Goal: Task Accomplishment & Management: Manage account settings

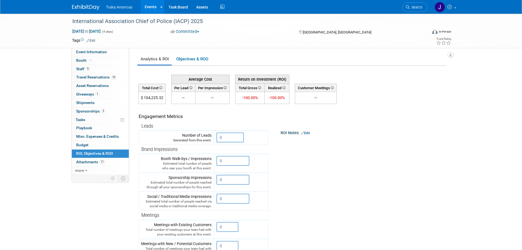
click at [86, 7] on img at bounding box center [85, 7] width 27 height 5
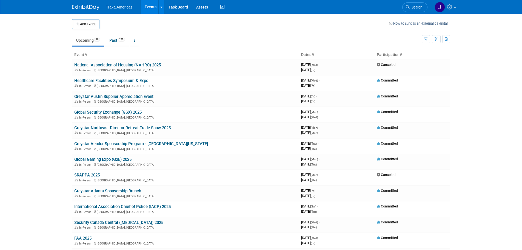
click at [114, 81] on link "Healthcare Facilities Symposium & Expo" at bounding box center [111, 80] width 74 height 5
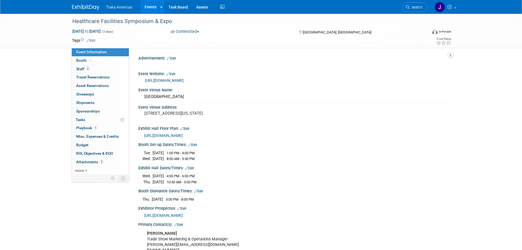
select select "Regional"
click at [84, 64] on link "Booth" at bounding box center [100, 60] width 57 height 8
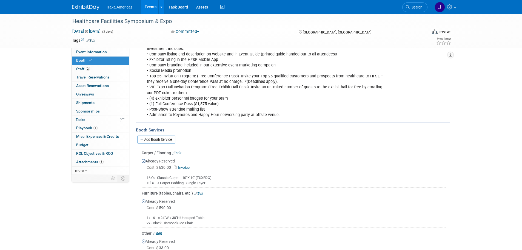
scroll to position [137, 0]
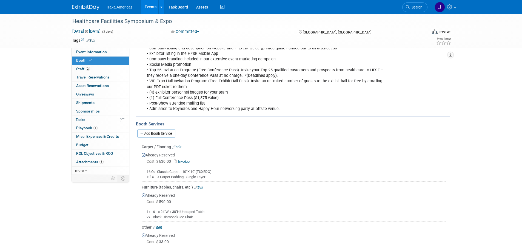
click at [167, 133] on link "Add Booth Service" at bounding box center [156, 133] width 38 height 8
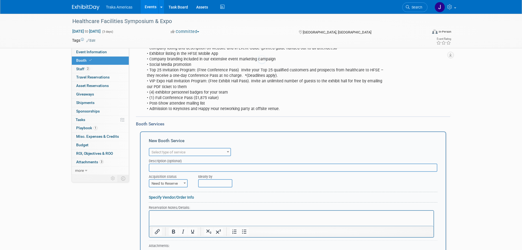
scroll to position [0, 0]
click at [175, 152] on span "Select type of service" at bounding box center [169, 152] width 34 height 4
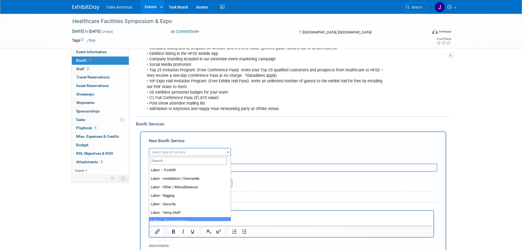
scroll to position [82, 0]
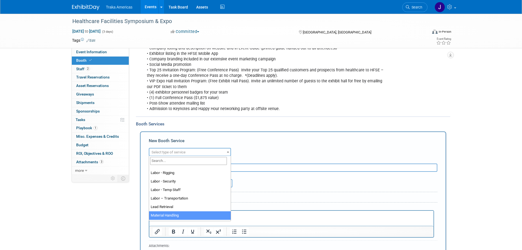
select select "10"
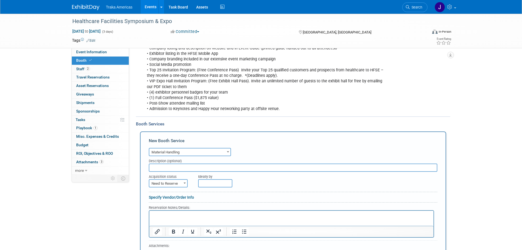
click at [171, 182] on span "Need to Reserve" at bounding box center [168, 184] width 38 height 8
select select "2"
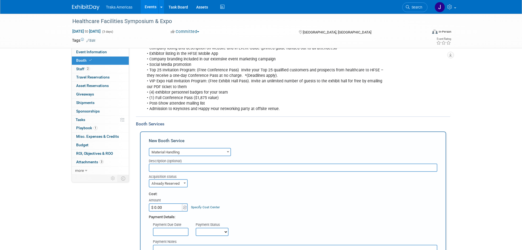
click at [169, 208] on input "$ 0.00" at bounding box center [166, 207] width 34 height 8
type input "$ 244.44"
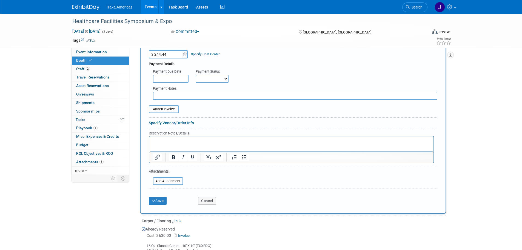
scroll to position [302, 0]
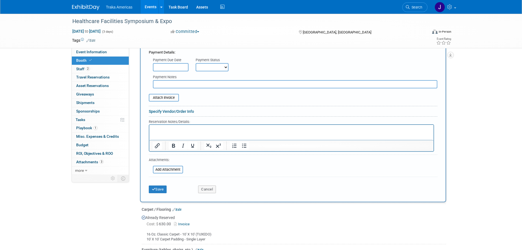
click at [186, 130] on p "Rich Text Area. Press ALT-0 for help." at bounding box center [291, 129] width 278 height 5
drag, startPoint x: 19, startPoint y: 11, endPoint x: 167, endPoint y: 100, distance: 172.9
click at [167, 100] on input "file" at bounding box center [145, 97] width 65 height 7
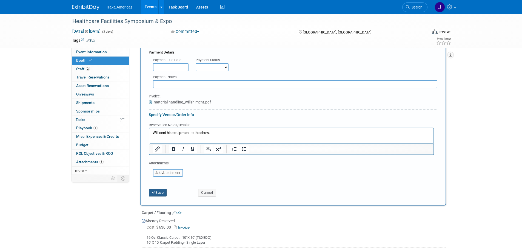
click at [154, 193] on icon "submit" at bounding box center [154, 193] width 4 height 4
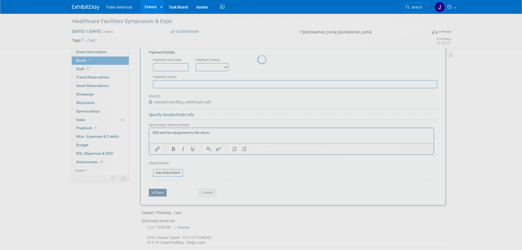
scroll to position [313, 0]
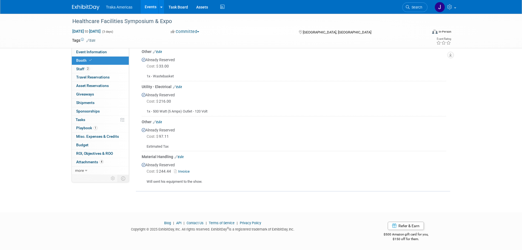
click at [87, 9] on img at bounding box center [85, 7] width 27 height 5
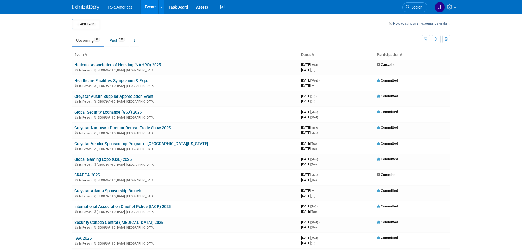
click at [113, 206] on link "International Association Chief of Police (IACP) 2025" at bounding box center [122, 206] width 96 height 5
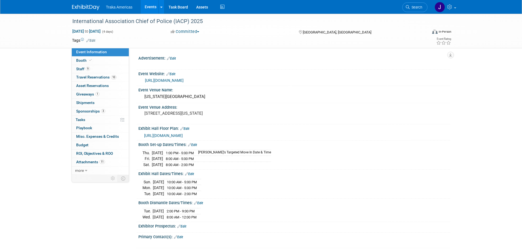
select select "National"
click at [96, 61] on link "Booth" at bounding box center [100, 60] width 57 height 8
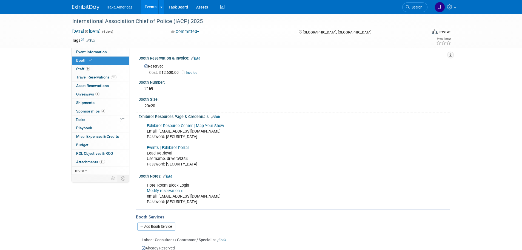
click at [163, 189] on link "Modify reservation »" at bounding box center [165, 190] width 36 height 5
drag, startPoint x: 195, startPoint y: 202, endPoint x: 166, endPoint y: 203, distance: 29.4
click at [166, 203] on div "Hotel Room Block Login Modify reservation » email: jsaenz@trakausa.com Password…" at bounding box center [266, 193] width 247 height 27
copy div "IACPhotel2025!"
click at [90, 4] on link at bounding box center [89, 4] width 34 height 4
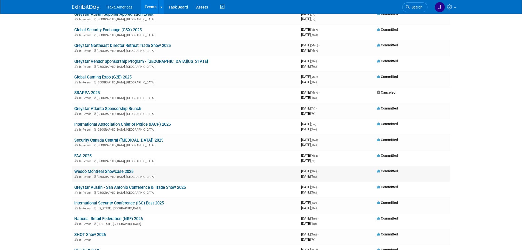
scroll to position [110, 0]
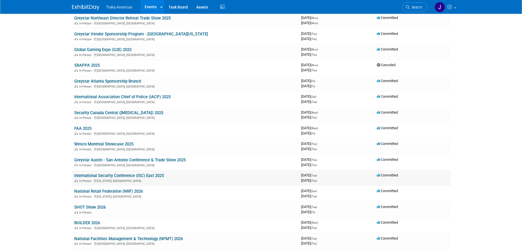
click at [129, 176] on link "International Security Conference (ISC) East 2025" at bounding box center [119, 175] width 90 height 5
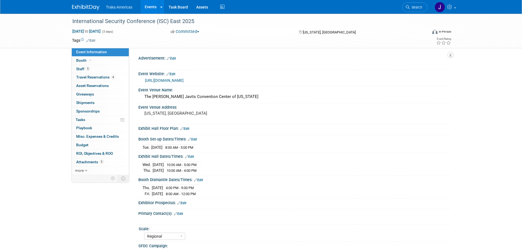
select select "Regional"
click at [100, 76] on span "Travel Reservations 4" at bounding box center [95, 77] width 39 height 4
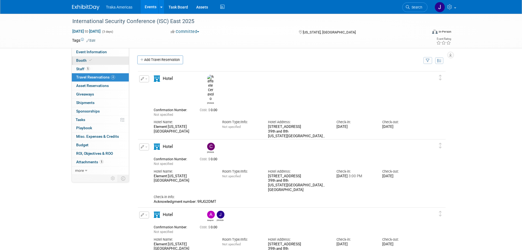
click at [103, 61] on link "Booth" at bounding box center [100, 60] width 57 height 8
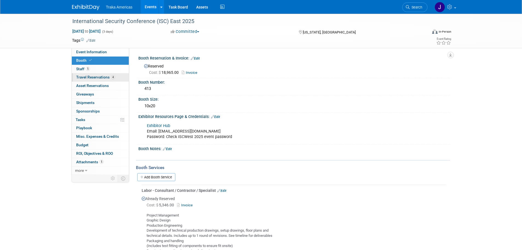
click at [107, 76] on span "Travel Reservations 4" at bounding box center [95, 77] width 39 height 4
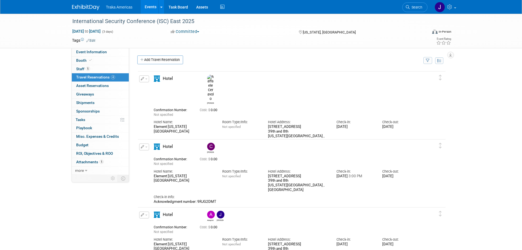
click at [82, 9] on img at bounding box center [85, 7] width 27 height 5
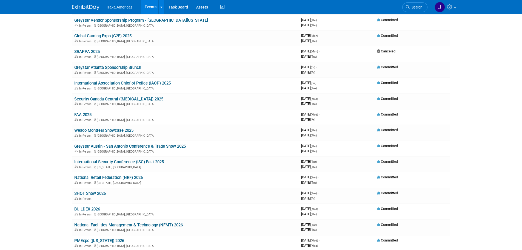
scroll to position [137, 0]
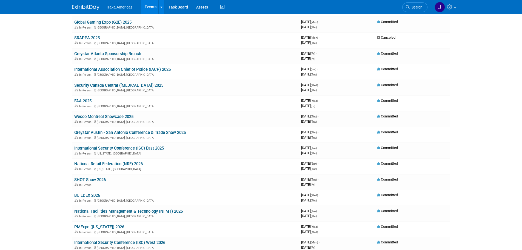
click at [112, 20] on link "Global Gaming Expo (G2E) 2025" at bounding box center [102, 22] width 57 height 5
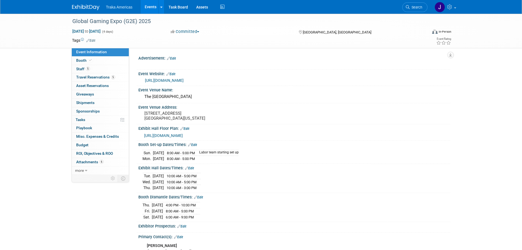
select select "National"
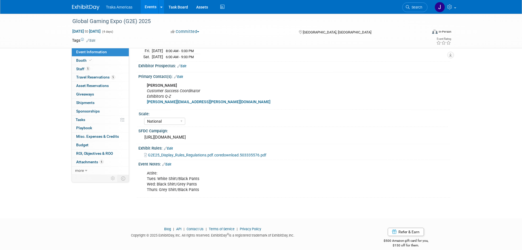
scroll to position [164, 0]
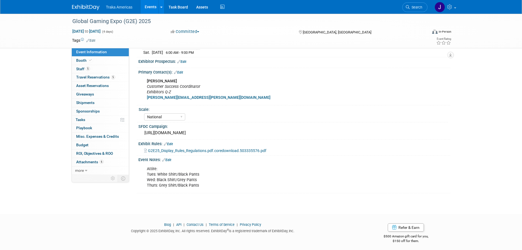
click at [169, 162] on link "Edit" at bounding box center [166, 160] width 9 height 4
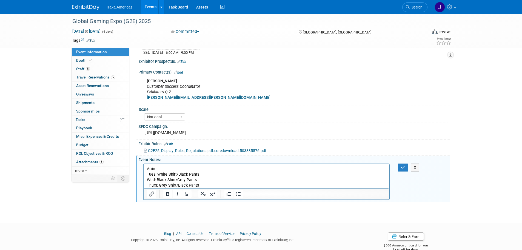
scroll to position [0, 0]
drag, startPoint x: 201, startPoint y: 175, endPoint x: 177, endPoint y: 176, distance: 23.6
click at [177, 176] on p "Attire: Tues: White Shirt/Black Pants Wed: Black Shirt/Grey Pants Thurs: Grey S…" at bounding box center [267, 177] width 240 height 22
click at [405, 168] on button "button" at bounding box center [403, 167] width 10 height 8
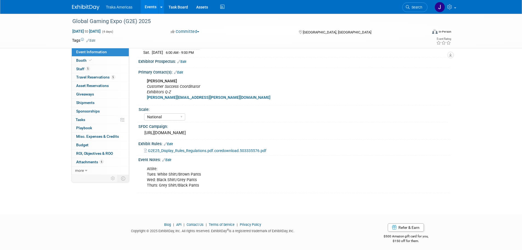
click at [81, 7] on img at bounding box center [85, 7] width 27 height 5
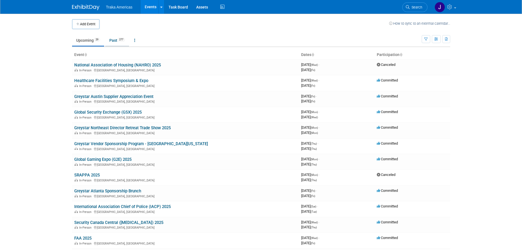
click at [118, 40] on link "Past 277" at bounding box center [117, 40] width 24 height 10
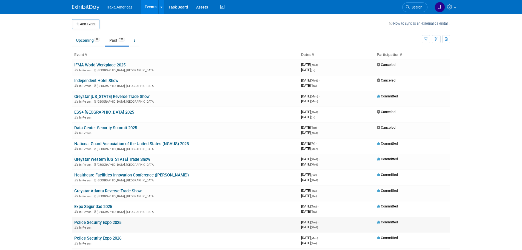
click at [102, 223] on link "Police Security Expo 2025" at bounding box center [97, 222] width 47 height 5
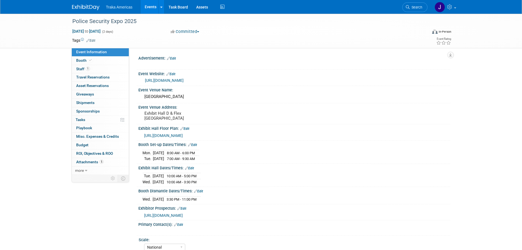
select select "National"
click at [183, 138] on span "https://homebase.map-dynamics.com/pse2025/floorplan" at bounding box center [163, 135] width 39 height 4
click at [80, 6] on img at bounding box center [85, 7] width 27 height 5
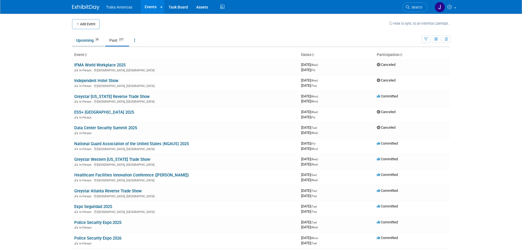
click at [80, 39] on link "Upcoming 29" at bounding box center [88, 40] width 32 height 10
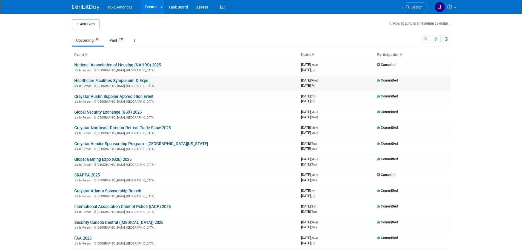
click at [114, 80] on link "Healthcare Facilities Symposium & Expo" at bounding box center [111, 80] width 74 height 5
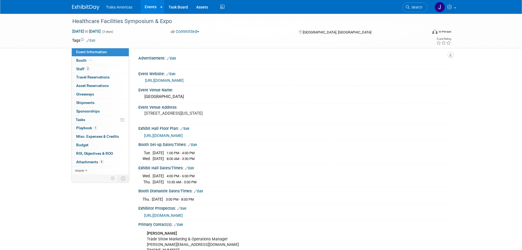
select select "Regional"
click at [79, 7] on img at bounding box center [85, 7] width 27 height 5
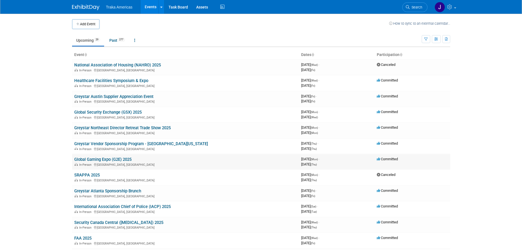
click at [105, 158] on link "Global Gaming Expo (G2E) 2025" at bounding box center [102, 159] width 57 height 5
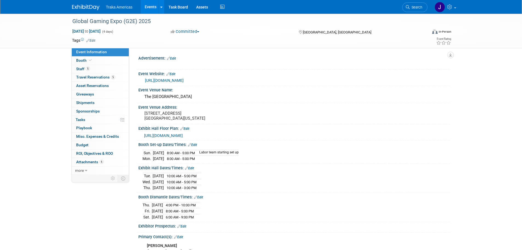
select select "National"
click at [93, 76] on span "Travel Reservations 5" at bounding box center [95, 77] width 39 height 4
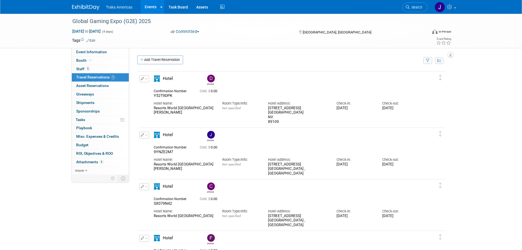
click at [146, 81] on button "button" at bounding box center [144, 78] width 10 height 7
click at [155, 91] on button "Edit Reservation" at bounding box center [163, 88] width 46 height 8
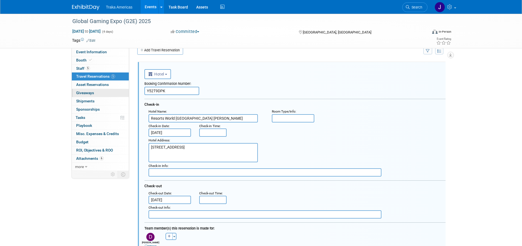
drag, startPoint x: 118, startPoint y: 90, endPoint x: 115, endPoint y: 90, distance: 3.8
click at [165, 91] on input "text" at bounding box center [171, 91] width 55 height 8
paste input "589491766"
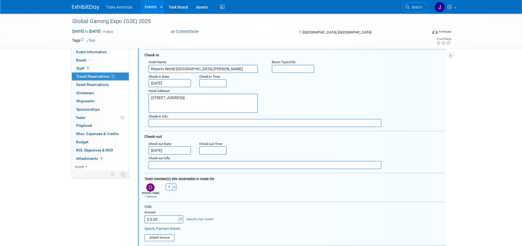
scroll to position [64, 0]
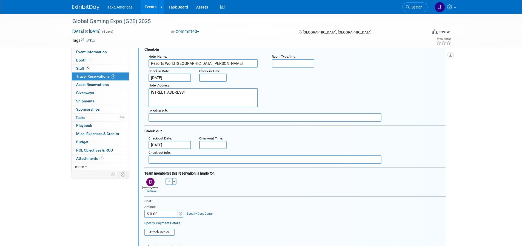
type input "589491766"
click at [170, 145] on input "Oct 9, 2025" at bounding box center [170, 145] width 43 height 8
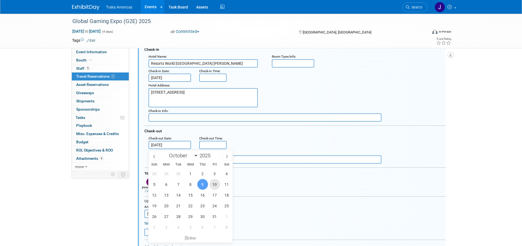
click at [215, 185] on span "10" at bounding box center [214, 184] width 11 height 11
type input "Oct 10, 2025"
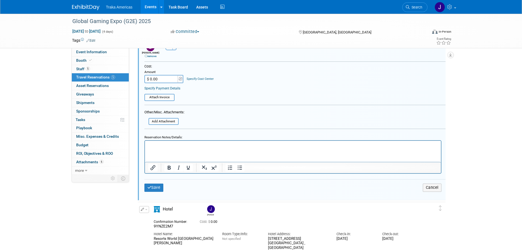
scroll to position [201, 0]
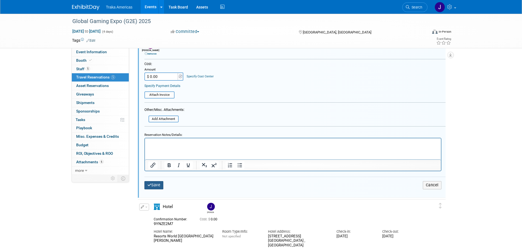
click at [160, 185] on button "Save" at bounding box center [153, 185] width 19 height 8
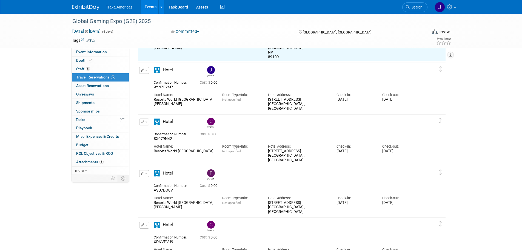
scroll to position [119, 0]
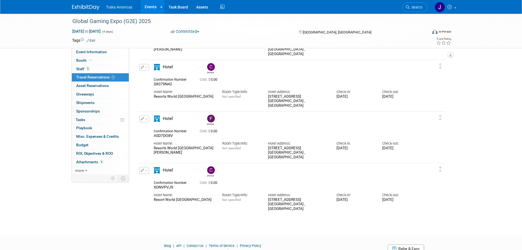
click at [146, 120] on button "button" at bounding box center [144, 118] width 10 height 7
click at [175, 130] on button "Edit Reservation" at bounding box center [163, 128] width 46 height 8
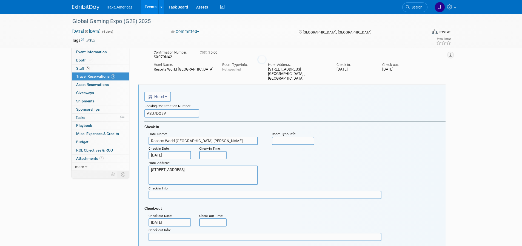
scroll to position [169, 0]
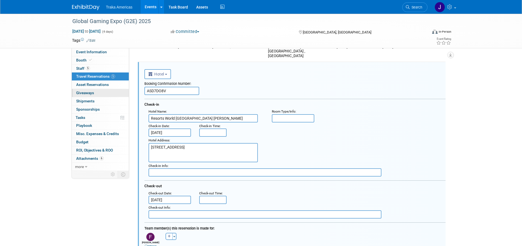
drag, startPoint x: 127, startPoint y: 93, endPoint x: 117, endPoint y: 93, distance: 10.7
click at [117, 93] on div "Event Information Event Info Booth Booth 5 Staff 5 Staff 5 Travel Reservations …" at bounding box center [261, 141] width 387 height 592
click at [166, 89] on input "text" at bounding box center [171, 91] width 55 height 8
paste input "589491762"
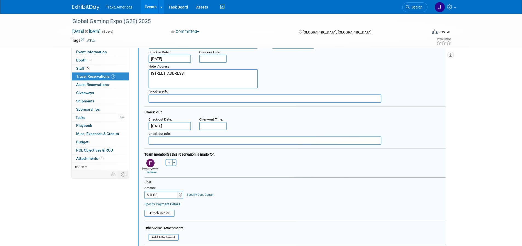
scroll to position [251, 0]
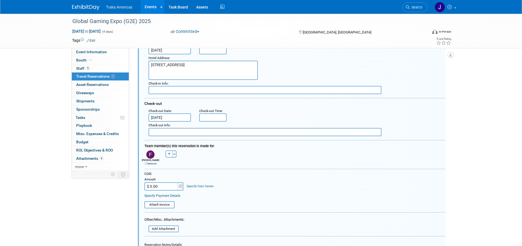
type input "589491762"
click at [169, 118] on input "Oct 9, 2025" at bounding box center [170, 117] width 43 height 8
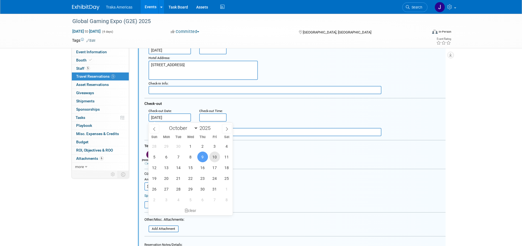
click at [214, 157] on span "10" at bounding box center [214, 156] width 11 height 11
type input "Oct 10, 2025"
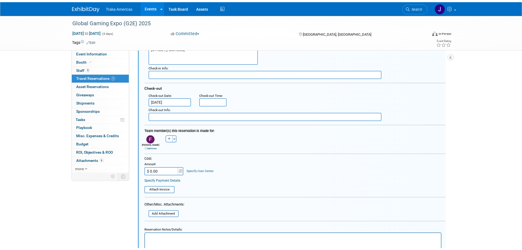
scroll to position [333, 0]
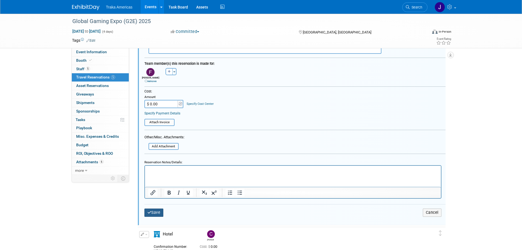
click at [158, 215] on button "Save" at bounding box center [153, 212] width 19 height 8
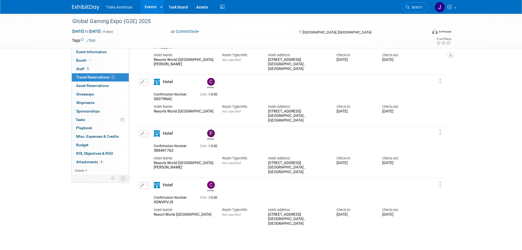
scroll to position [6, 0]
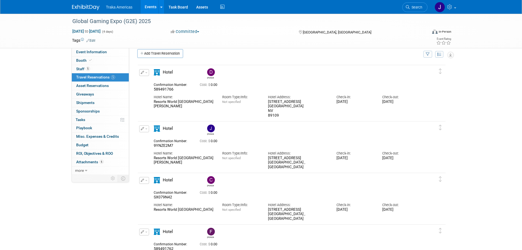
click at [147, 129] on span "button" at bounding box center [146, 128] width 2 height 1
click at [175, 140] on button "Edit Reservation" at bounding box center [163, 138] width 46 height 8
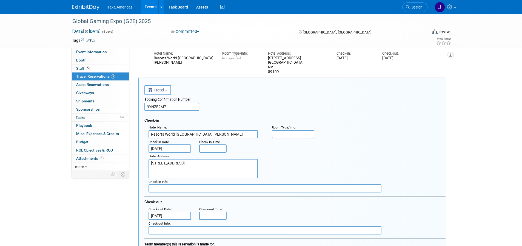
scroll to position [66, 0]
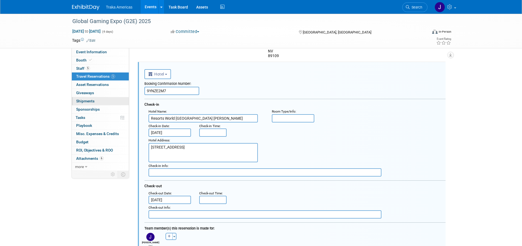
drag, startPoint x: 174, startPoint y: 92, endPoint x: 86, endPoint y: 98, distance: 88.2
click at [86, 98] on div "Event Information Event Info Booth Booth 5 Staff 5 Staff 5 Travel Reservations …" at bounding box center [261, 244] width 387 height 592
click at [176, 90] on input "text" at bounding box center [171, 91] width 55 height 8
paste input "589491750"
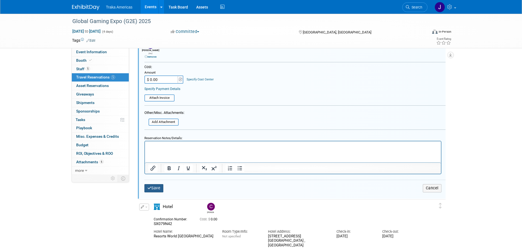
type input "589491750"
click at [161, 184] on button "Save" at bounding box center [153, 188] width 19 height 8
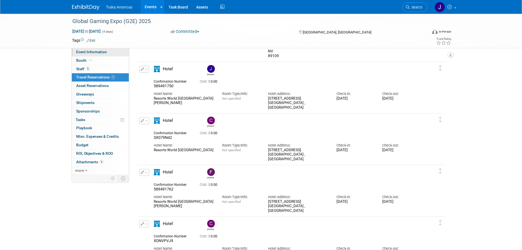
click at [101, 52] on span "Event Information" at bounding box center [91, 52] width 31 height 4
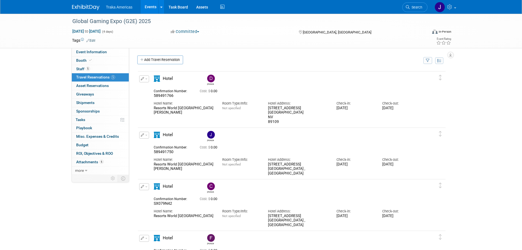
select select "National"
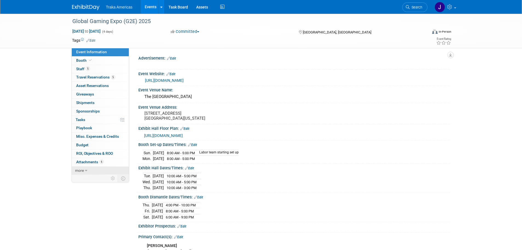
click at [92, 170] on link "more" at bounding box center [100, 170] width 57 height 8
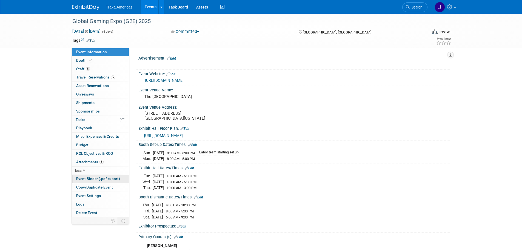
click at [108, 179] on span "Event Binder (.pdf export)" at bounding box center [98, 178] width 44 height 4
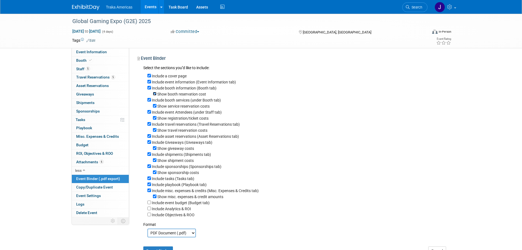
click at [155, 95] on input "Show booth reservation cost" at bounding box center [155, 94] width 4 height 4
checkbox input "false"
click at [155, 107] on input "Show service reservation costs" at bounding box center [155, 106] width 4 height 4
checkbox input "false"
click at [155, 119] on input "Show registration/ticket costs" at bounding box center [155, 118] width 4 height 4
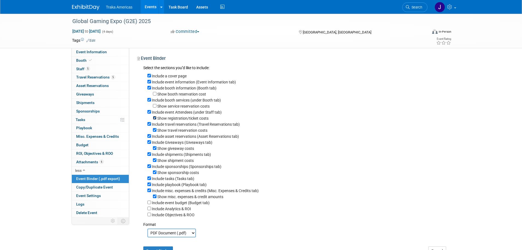
checkbox input "false"
click at [155, 133] on div "Show travel reservation costs" at bounding box center [296, 130] width 299 height 6
click at [155, 132] on input "Show travel reservation costs" at bounding box center [155, 130] width 4 height 4
checkbox input "false"
drag, startPoint x: 154, startPoint y: 150, endPoint x: 154, endPoint y: 157, distance: 6.9
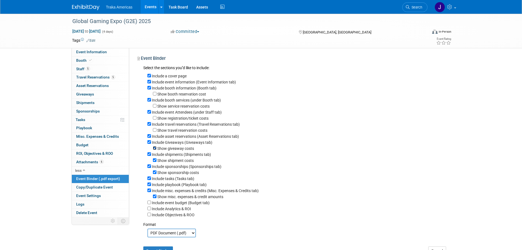
click at [154, 150] on input "Show giveaway costs" at bounding box center [155, 148] width 4 height 4
checkbox input "false"
click at [155, 162] on input "Show shipment costs" at bounding box center [155, 160] width 4 height 4
checkbox input "false"
click at [155, 174] on input "Show sponsorship costs" at bounding box center [155, 172] width 4 height 4
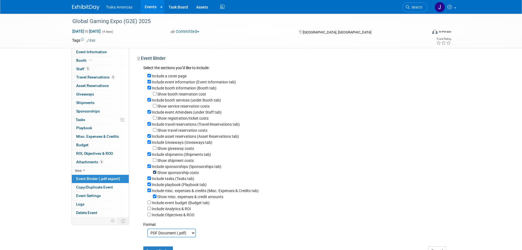
checkbox input "false"
click at [155, 198] on input "Show misc. expenses & credit amounts" at bounding box center [155, 196] width 4 height 4
checkbox input "false"
click at [149, 193] on div "Include misc. expenses & credits (Misc. Expenses & Credits tab)" at bounding box center [296, 190] width 299 height 6
click at [149, 192] on input "Include misc. expenses & credits (Misc. Expenses & Credits tab)" at bounding box center [149, 190] width 4 height 4
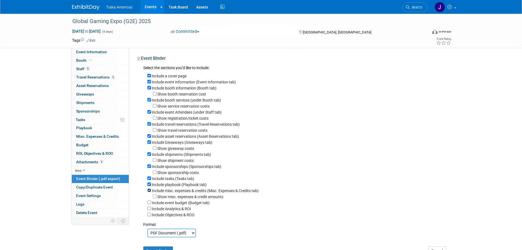
checkbox input "false"
click at [149, 186] on input "Include playbook (Playbook tab)" at bounding box center [149, 184] width 4 height 4
checkbox input "false"
click at [149, 180] on input "Include tasks (Tasks tab)" at bounding box center [149, 178] width 4 height 4
checkbox input "false"
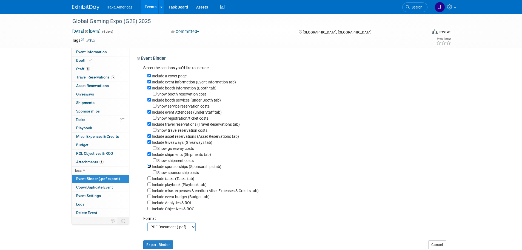
click at [149, 168] on input "Include sponsorships (Sponsorships tab)" at bounding box center [149, 166] width 4 height 4
checkbox input "false"
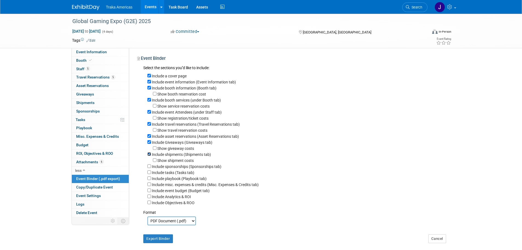
click at [149, 156] on input "Include shipments (Shipments tab)" at bounding box center [149, 154] width 4 height 4
checkbox input "false"
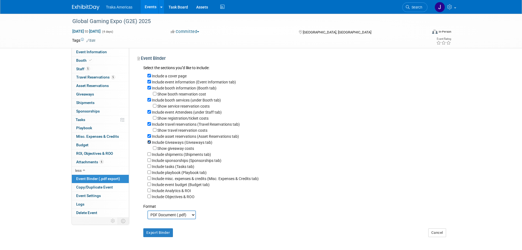
click at [149, 144] on input "Include Giveaways (Giveaways tab)" at bounding box center [149, 142] width 4 height 4
checkbox input "false"
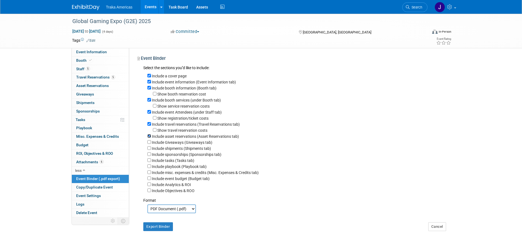
click at [149, 138] on input "Include asset reservations (Asset Reservations tab)" at bounding box center [149, 136] width 4 height 4
checkbox input "false"
click at [154, 231] on button "Export Binder" at bounding box center [158, 226] width 30 height 9
click at [91, 7] on img at bounding box center [85, 7] width 27 height 5
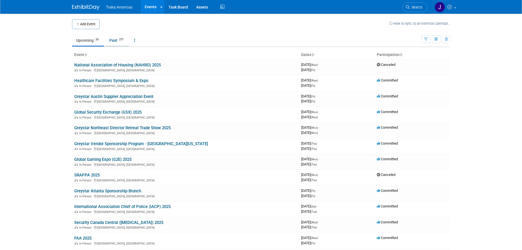
click at [118, 38] on link "Past 277" at bounding box center [117, 40] width 24 height 10
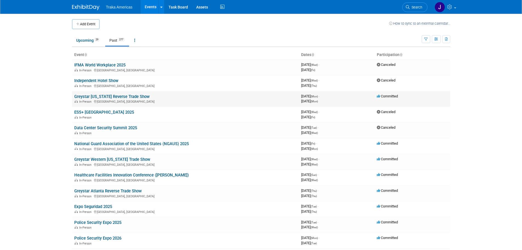
click at [126, 98] on link "Greystar [US_STATE] Reverse Trade Show" at bounding box center [111, 96] width 75 height 5
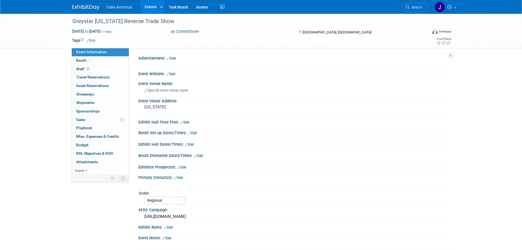
select select "Regional"
click at [162, 216] on div "[URL][DOMAIN_NAME]" at bounding box center [295, 216] width 304 height 8
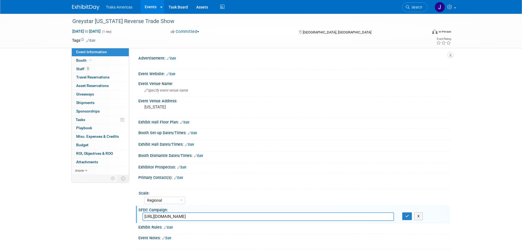
click at [163, 216] on input "[URL][DOMAIN_NAME]" at bounding box center [269, 216] width 252 height 8
click at [162, 216] on input "[URL][DOMAIN_NAME]" at bounding box center [269, 216] width 252 height 8
click at [162, 215] on input "[URL][DOMAIN_NAME]" at bounding box center [269, 216] width 252 height 8
